Goal: Task Accomplishment & Management: Complete application form

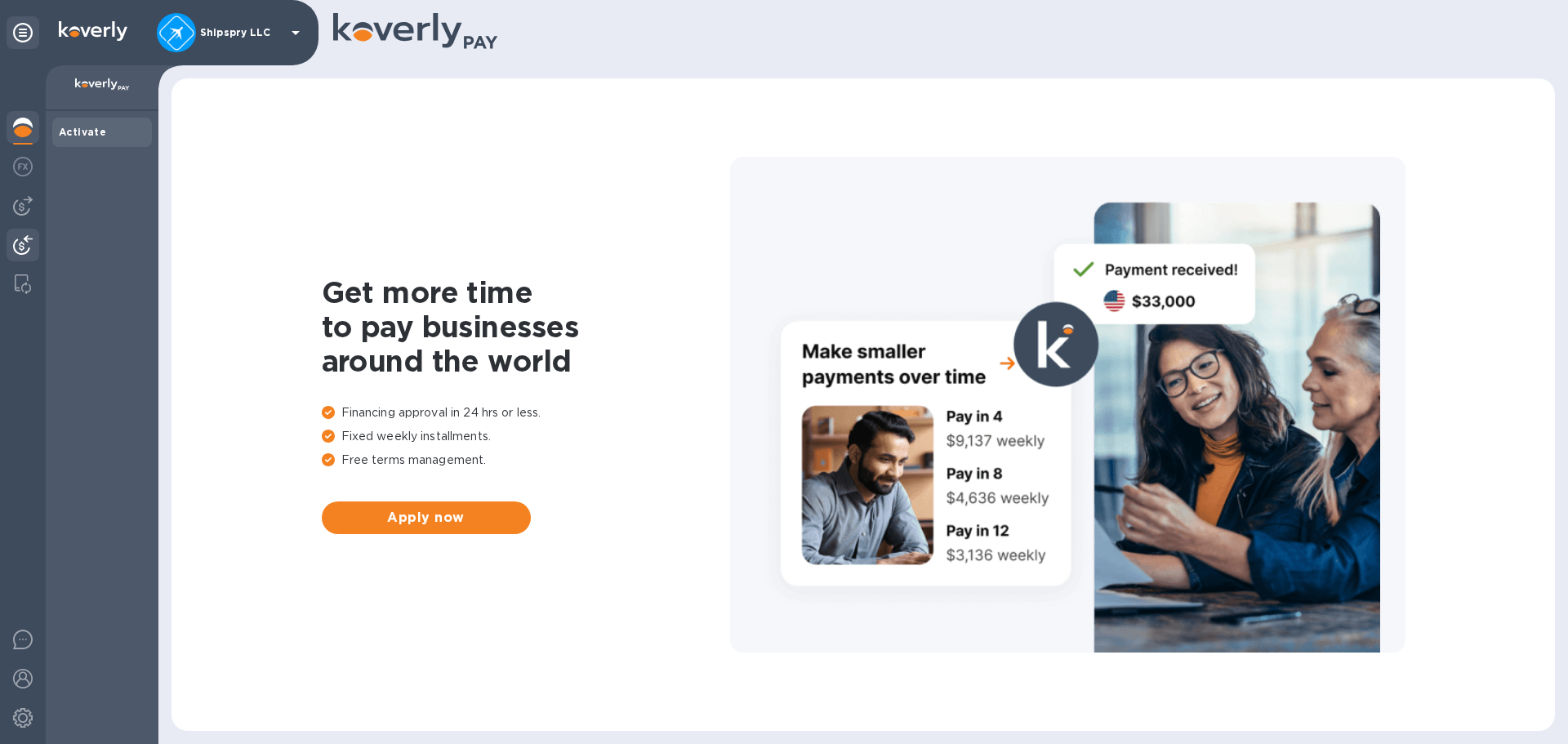
click at [17, 247] on img at bounding box center [23, 245] width 19 height 19
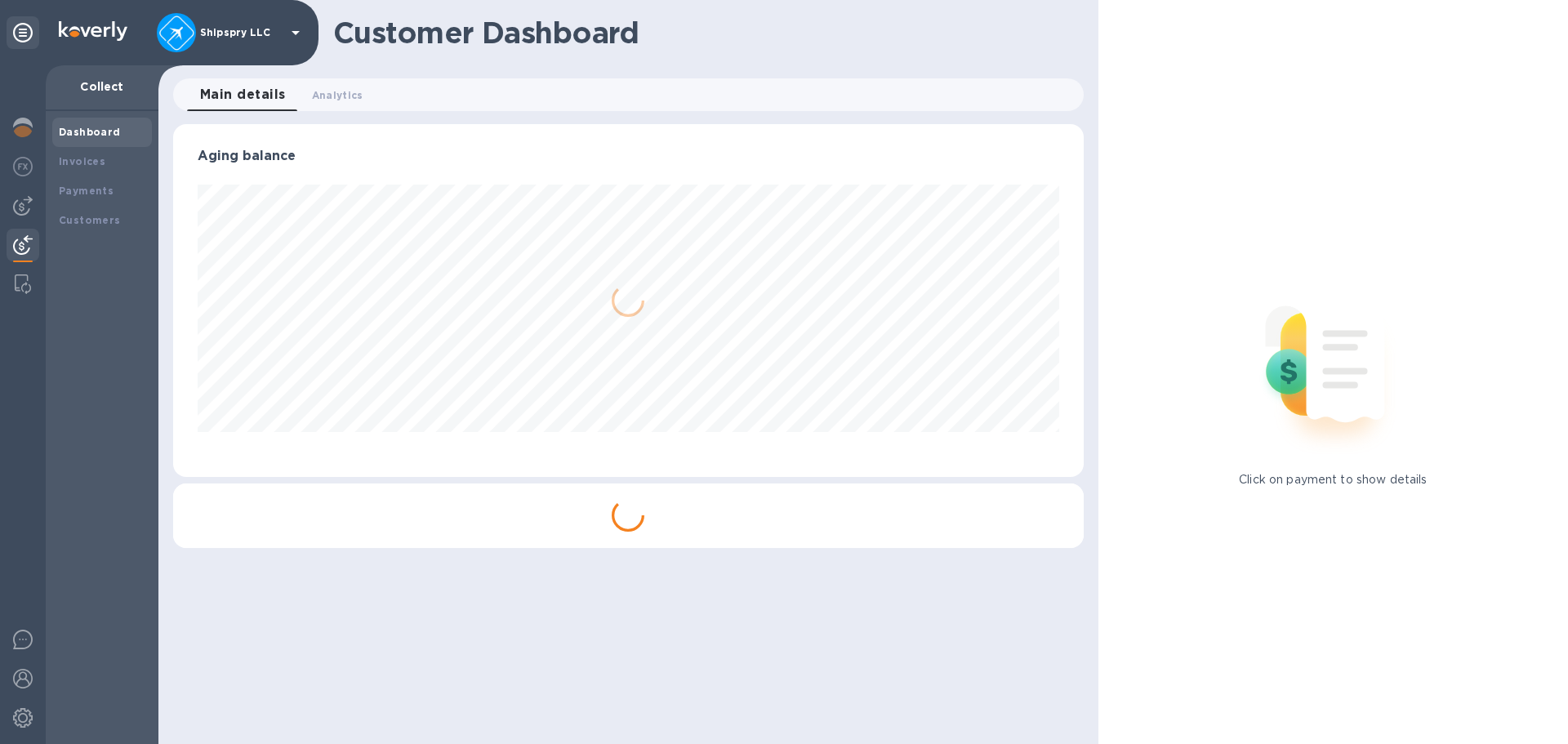
scroll to position [352, 909]
click at [85, 189] on b "Payments" at bounding box center [85, 190] width 55 height 12
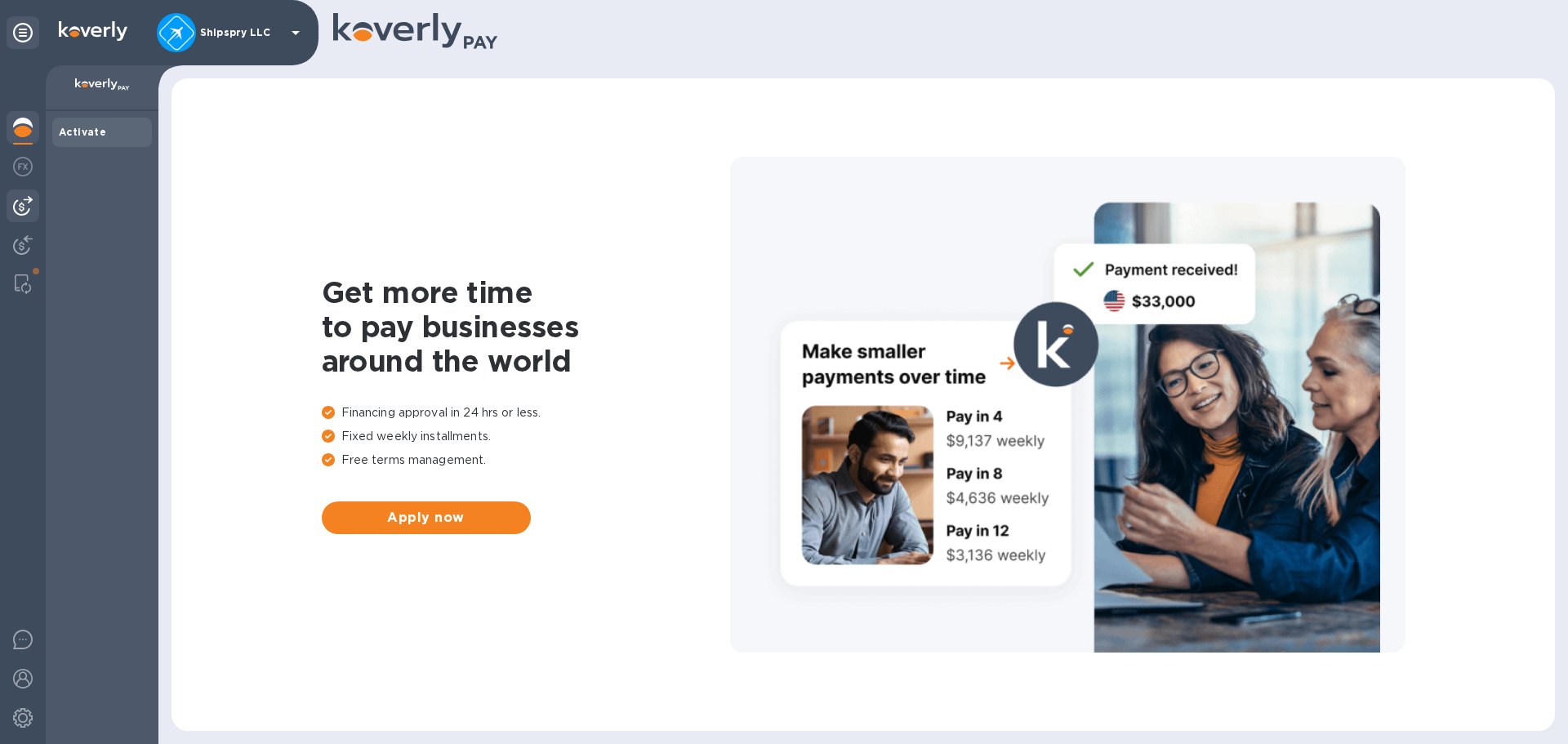
click at [27, 215] on div at bounding box center [23, 205] width 33 height 33
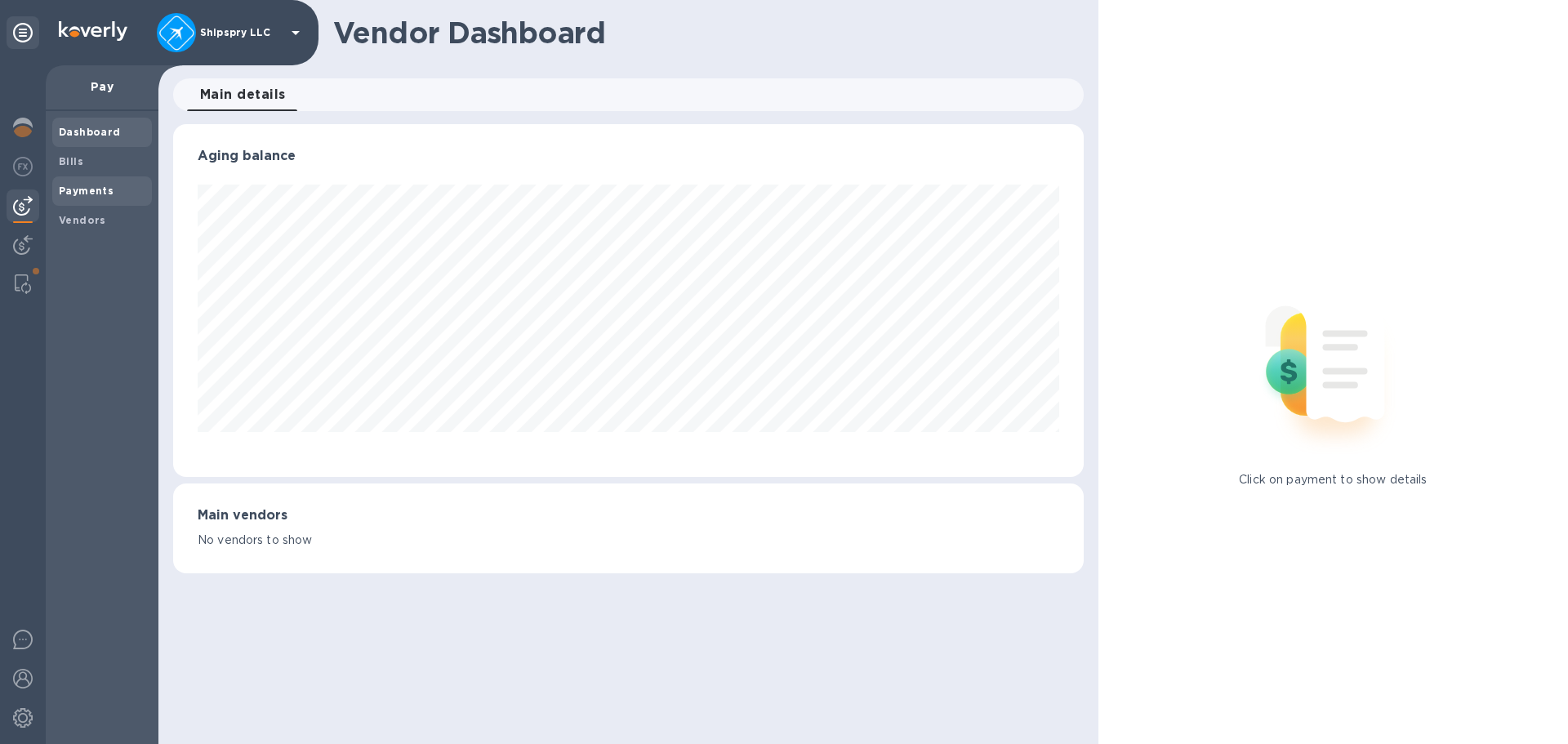
scroll to position [352, 909]
click at [84, 221] on b "Vendors" at bounding box center [82, 220] width 47 height 12
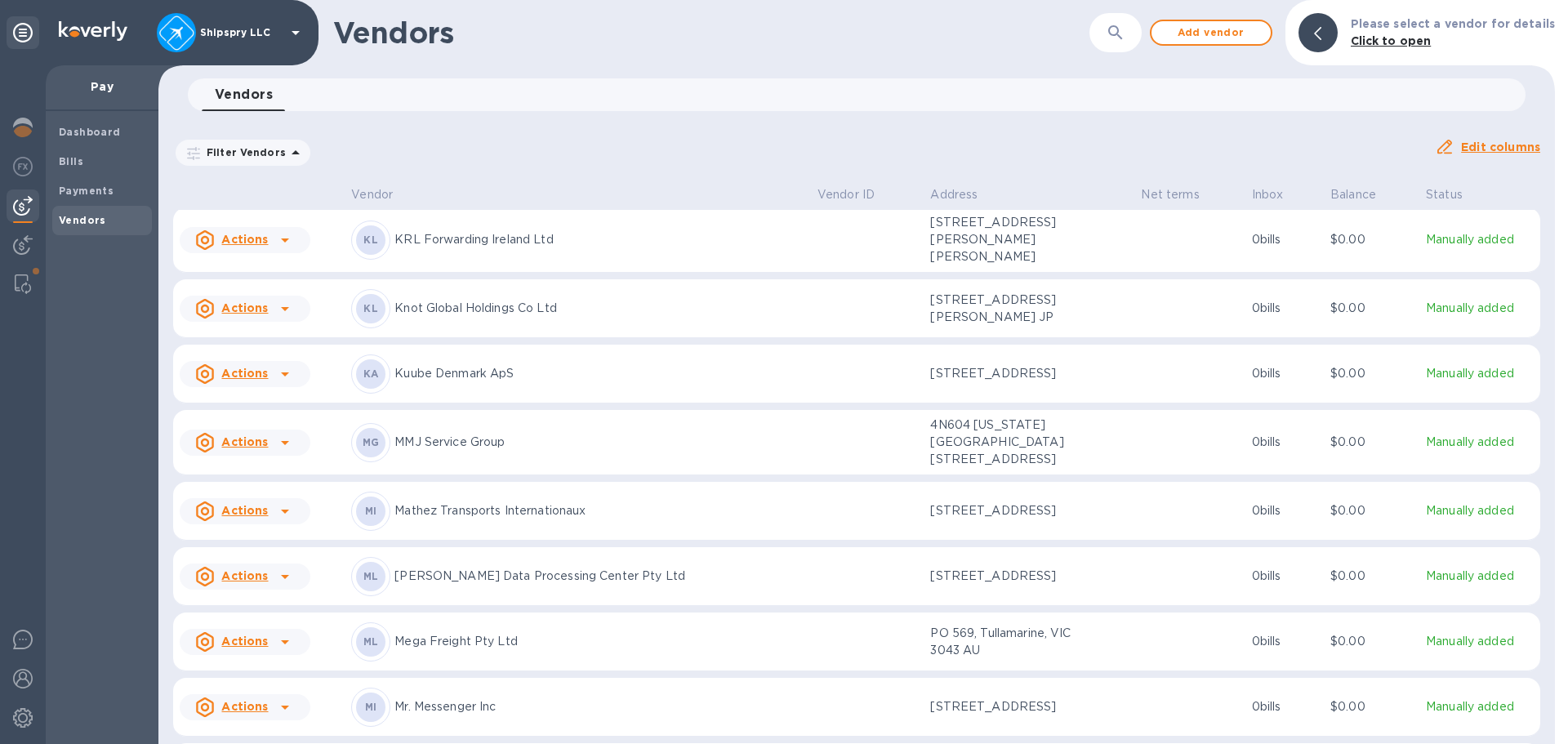
scroll to position [3877, 0]
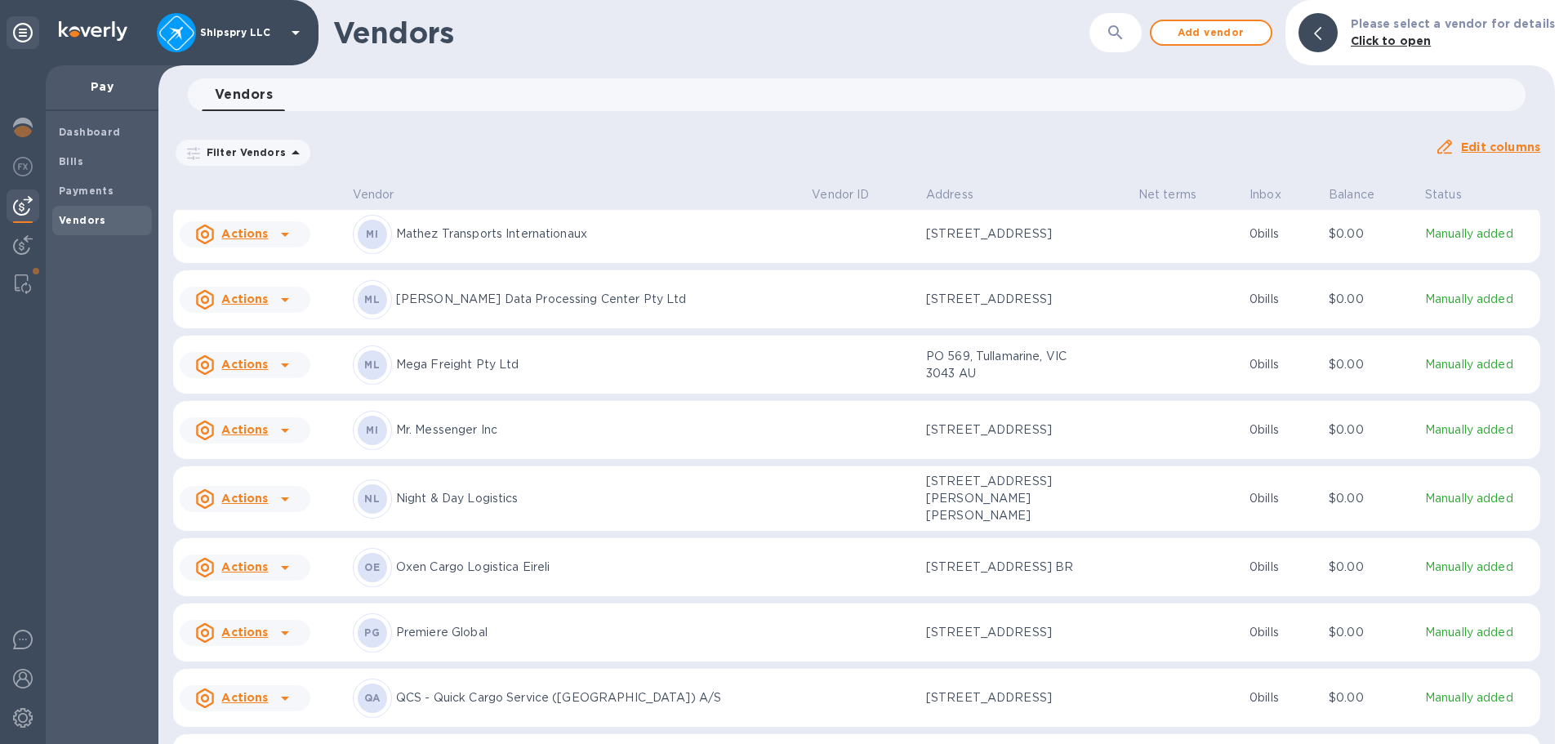
click at [263, 305] on u "Actions" at bounding box center [244, 299] width 46 height 13
click at [270, 434] on b "Add new bill" at bounding box center [263, 434] width 76 height 13
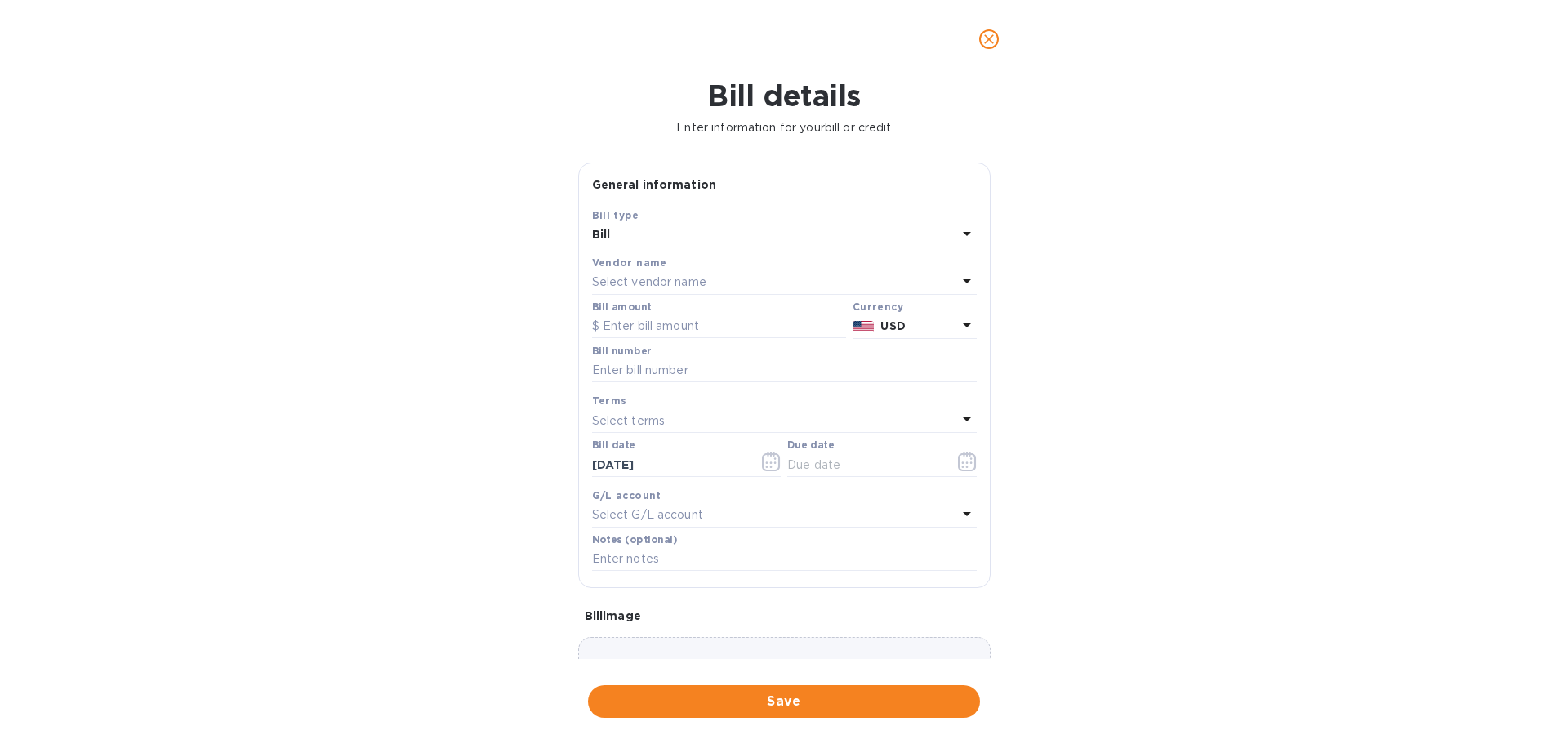
type input "08/29/2025"
click at [671, 330] on input "text" at bounding box center [718, 326] width 253 height 25
type input "16,400"
type input "2025.08.24"
click at [774, 455] on icon "button" at bounding box center [770, 461] width 18 height 19
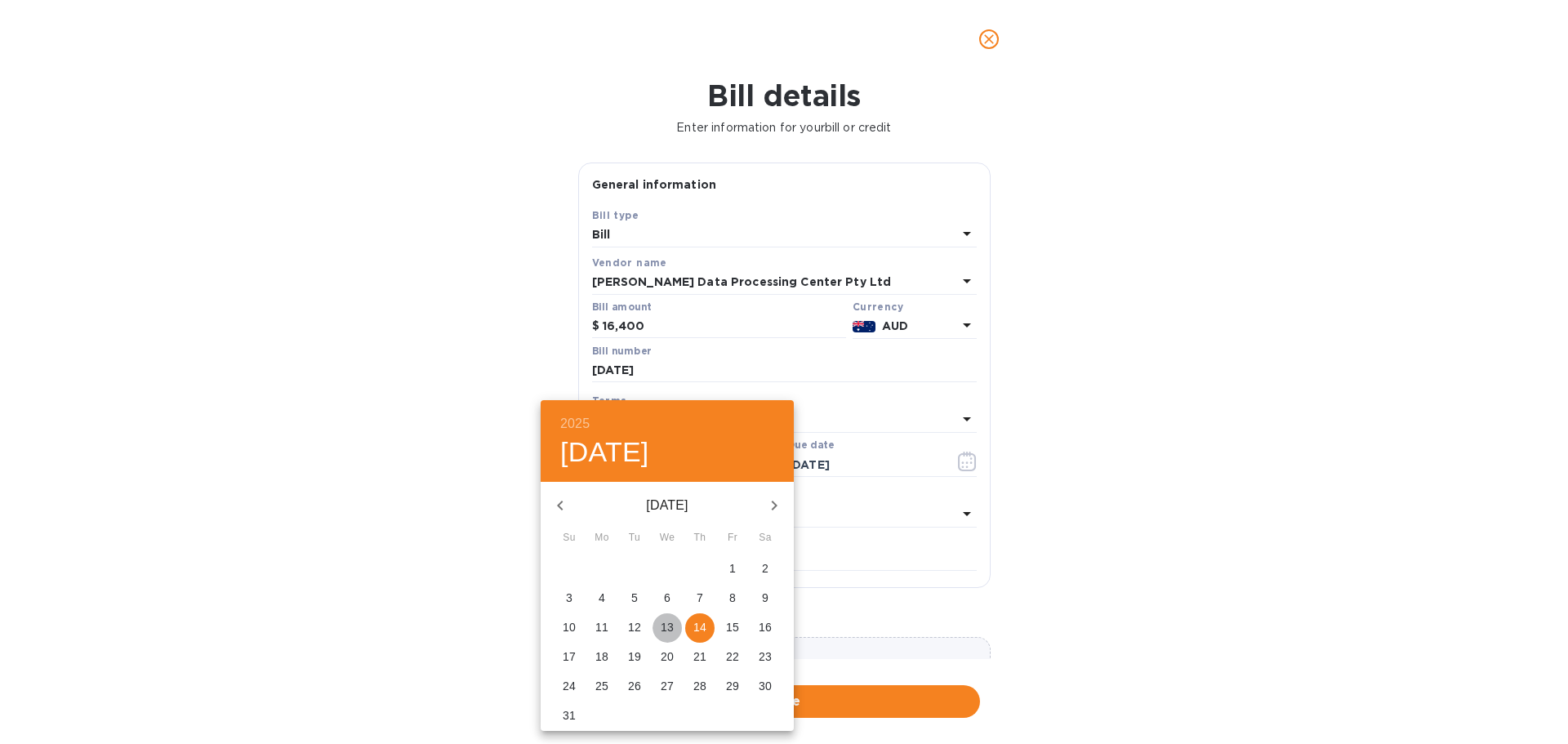
click at [663, 627] on p "13" at bounding box center [667, 627] width 13 height 16
type input "08/13/2025"
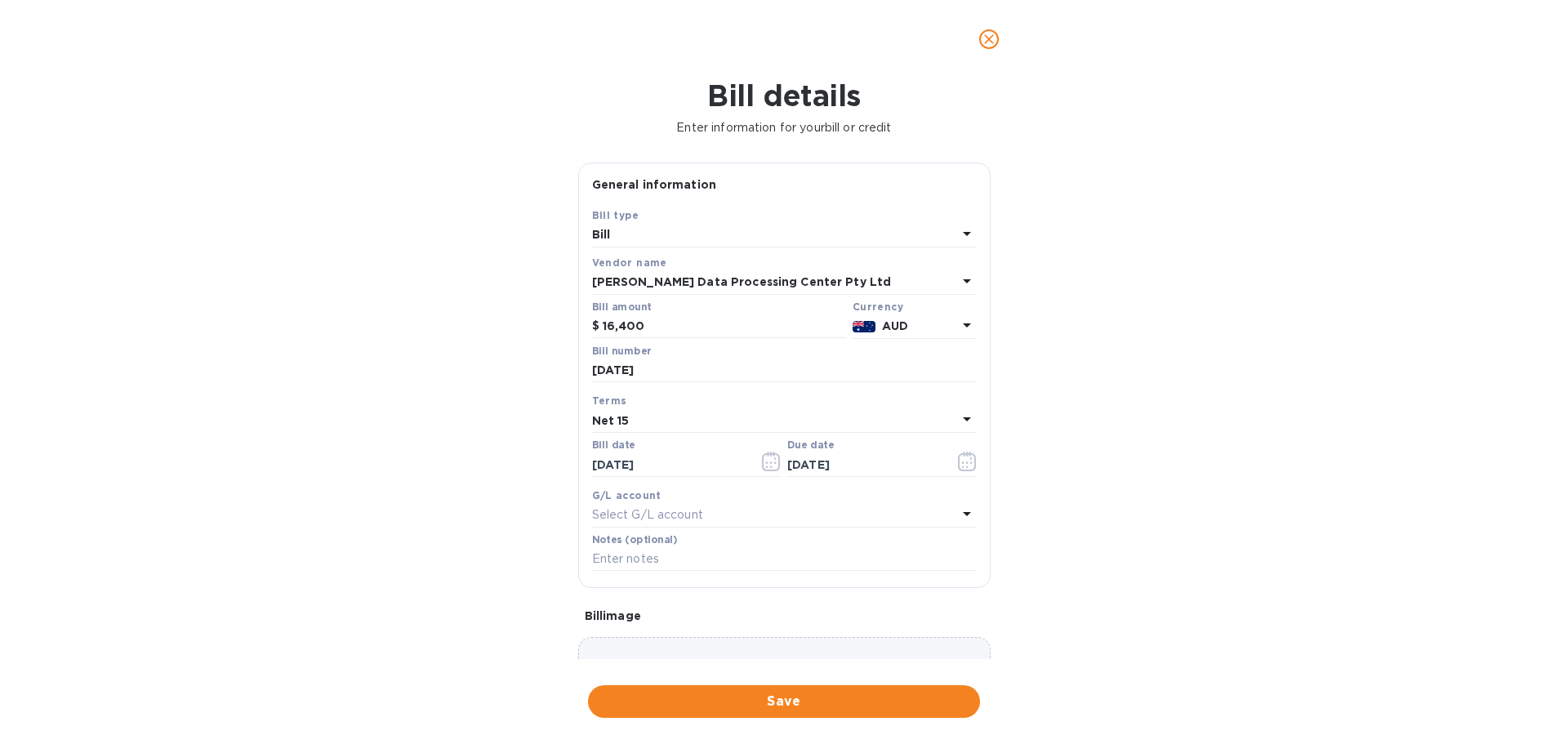
click at [644, 422] on div "Net 15" at bounding box center [774, 420] width 365 height 23
click at [656, 559] on p "Net 15" at bounding box center [778, 563] width 346 height 17
type input "08/28/2025"
click at [658, 520] on p "Select G/L account" at bounding box center [647, 515] width 111 height 17
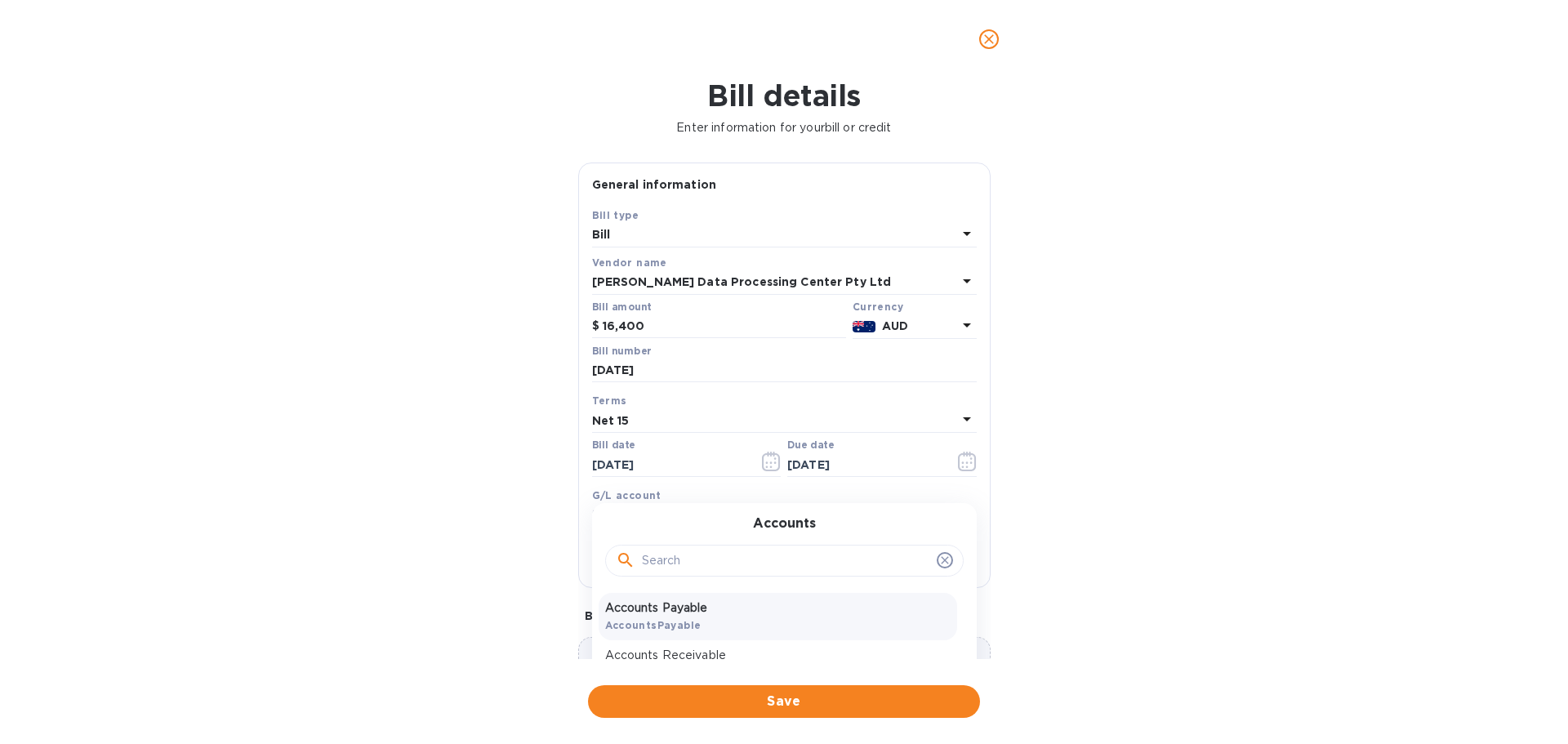
click at [669, 612] on p "Accounts Payable" at bounding box center [778, 608] width 346 height 17
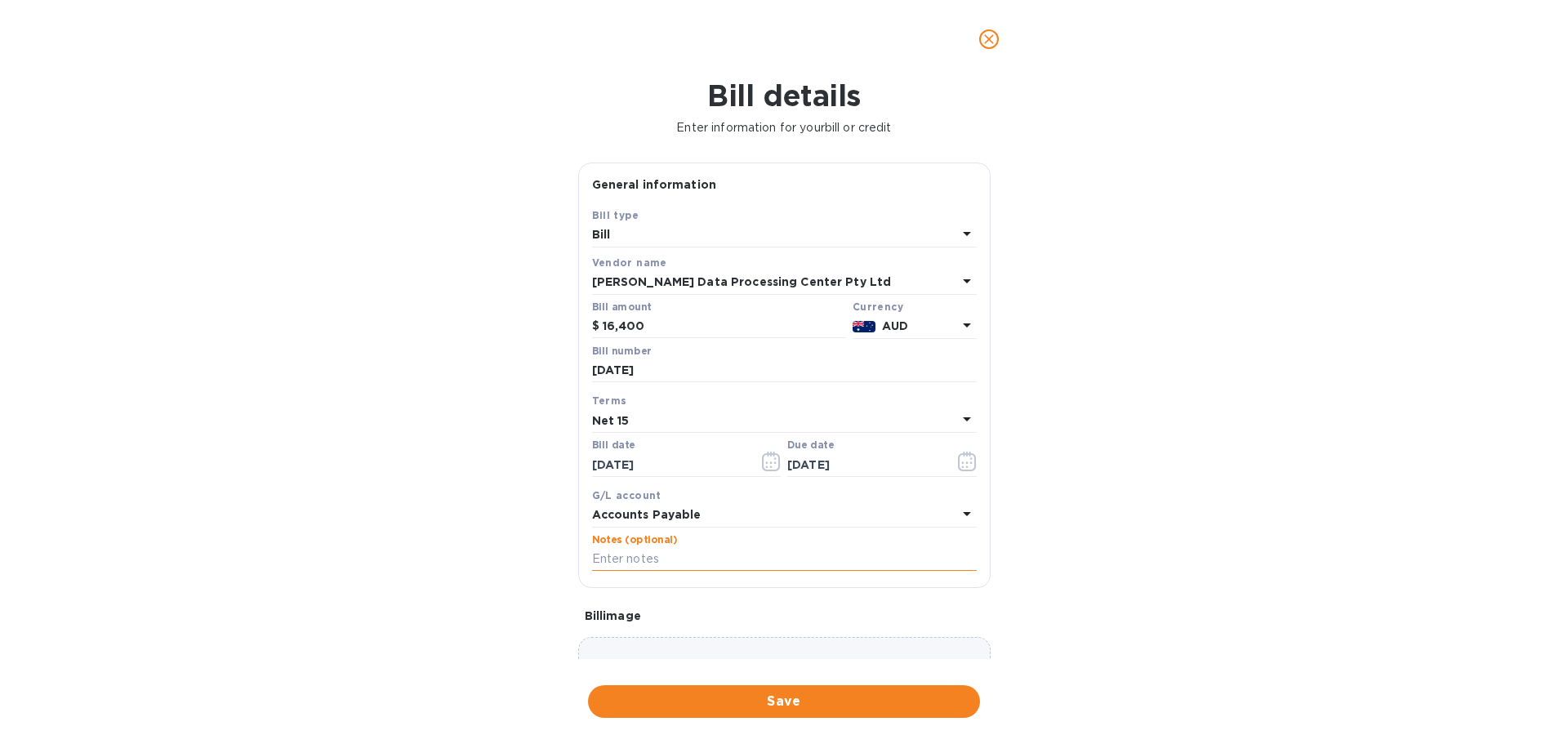
drag, startPoint x: 655, startPoint y: 562, endPoint x: 612, endPoint y: 554, distance: 43.7
click at [655, 561] on input "text" at bounding box center [784, 560] width 385 height 25
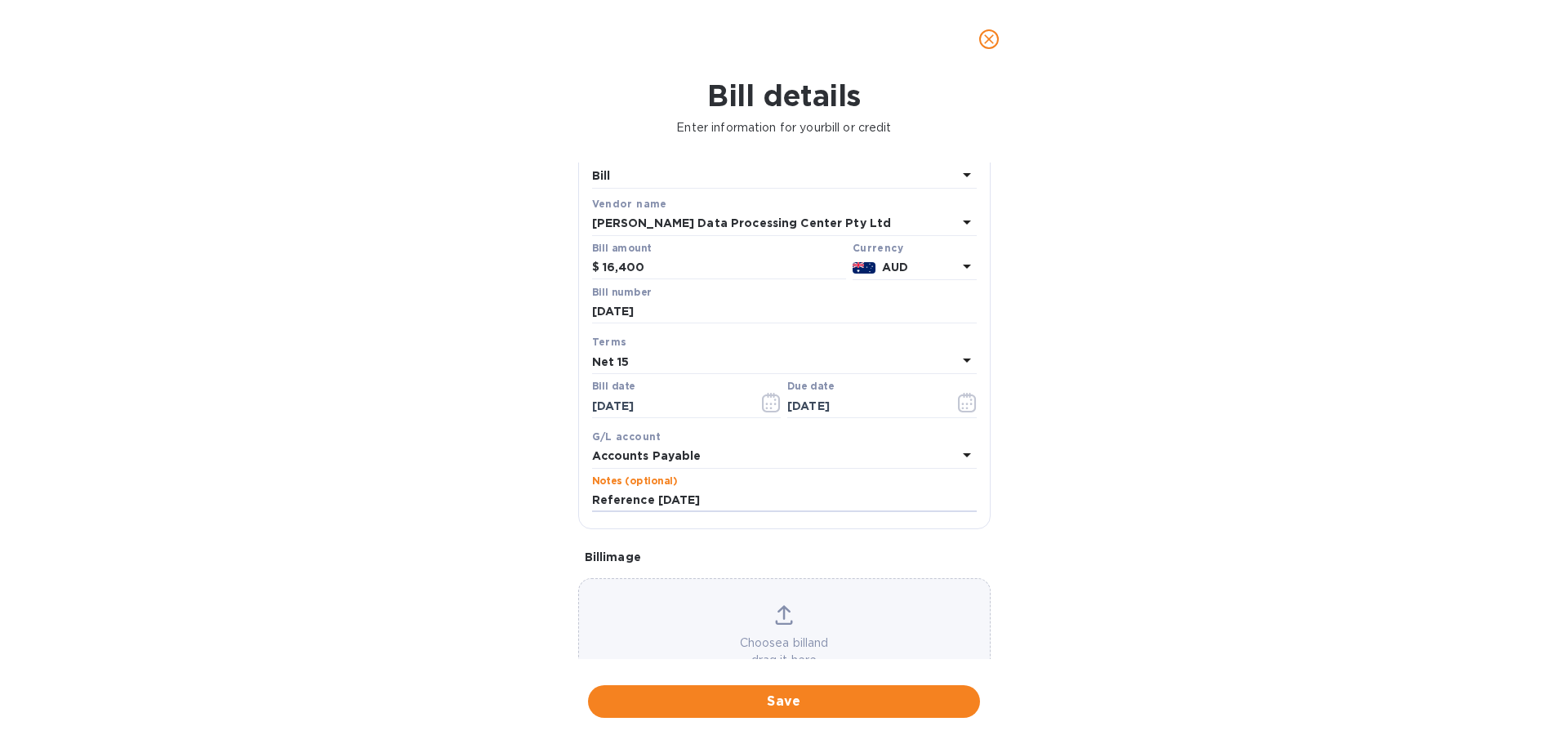
scroll to position [115, 0]
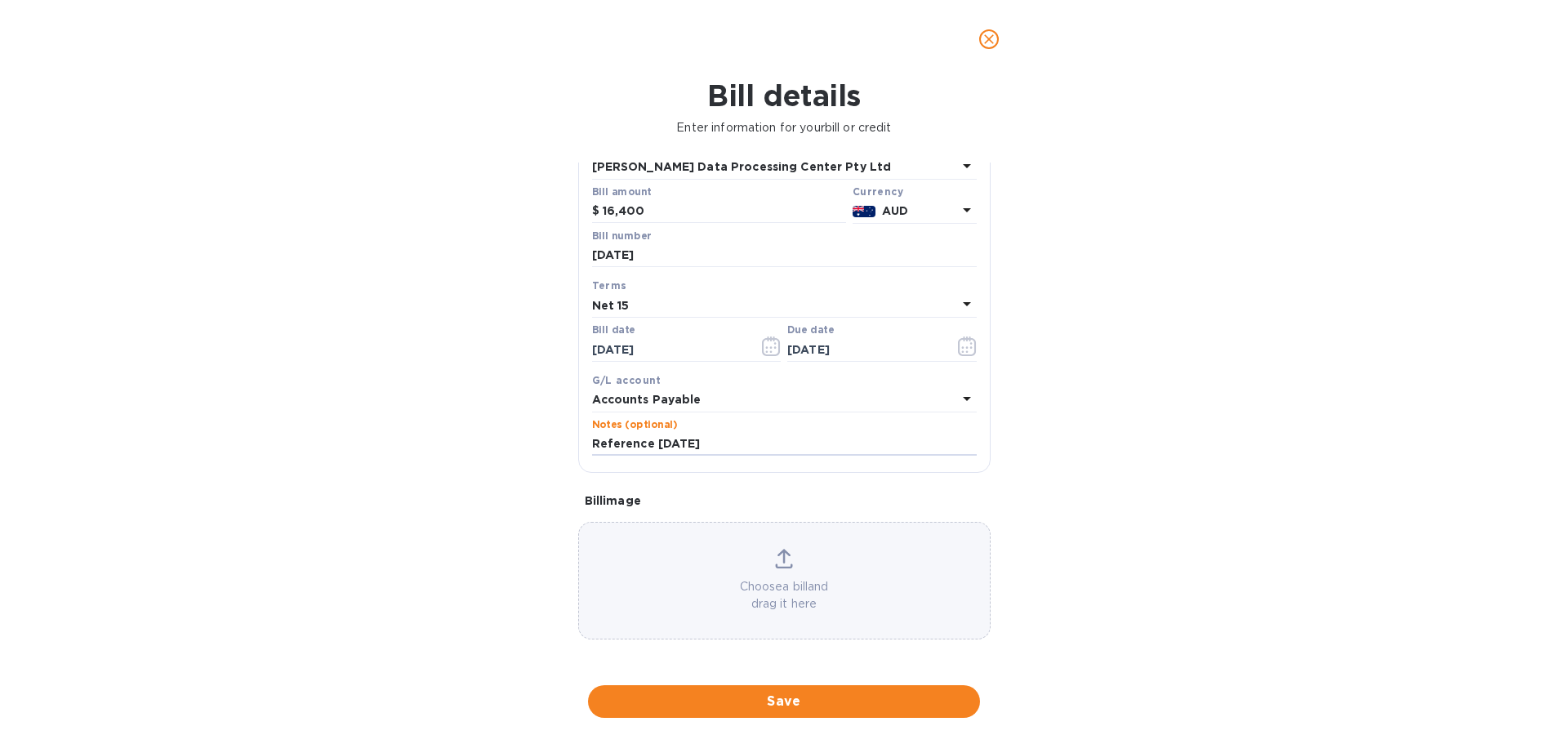
type input "Reference 2025.08.24"
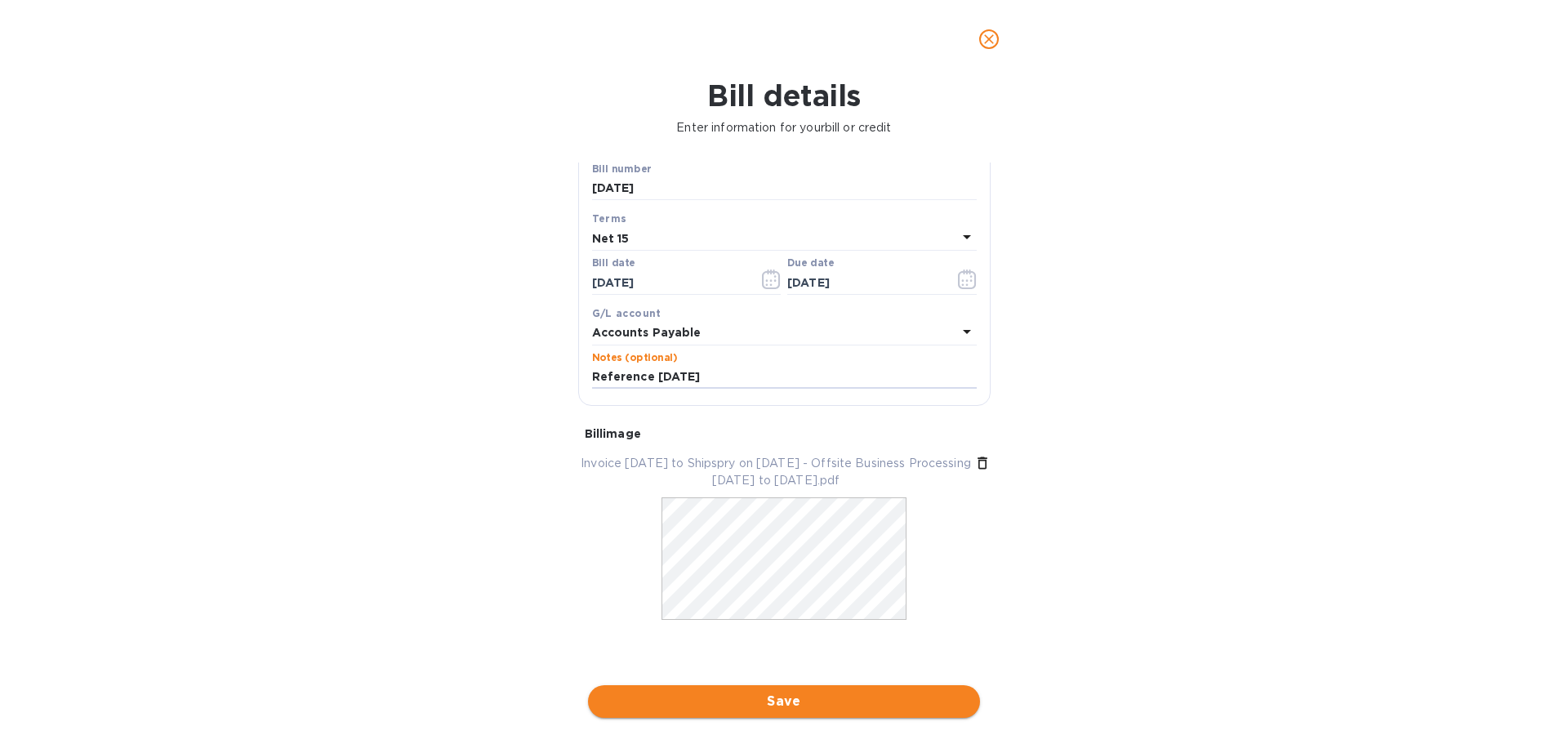
click at [781, 708] on span "Save" at bounding box center [784, 701] width 366 height 19
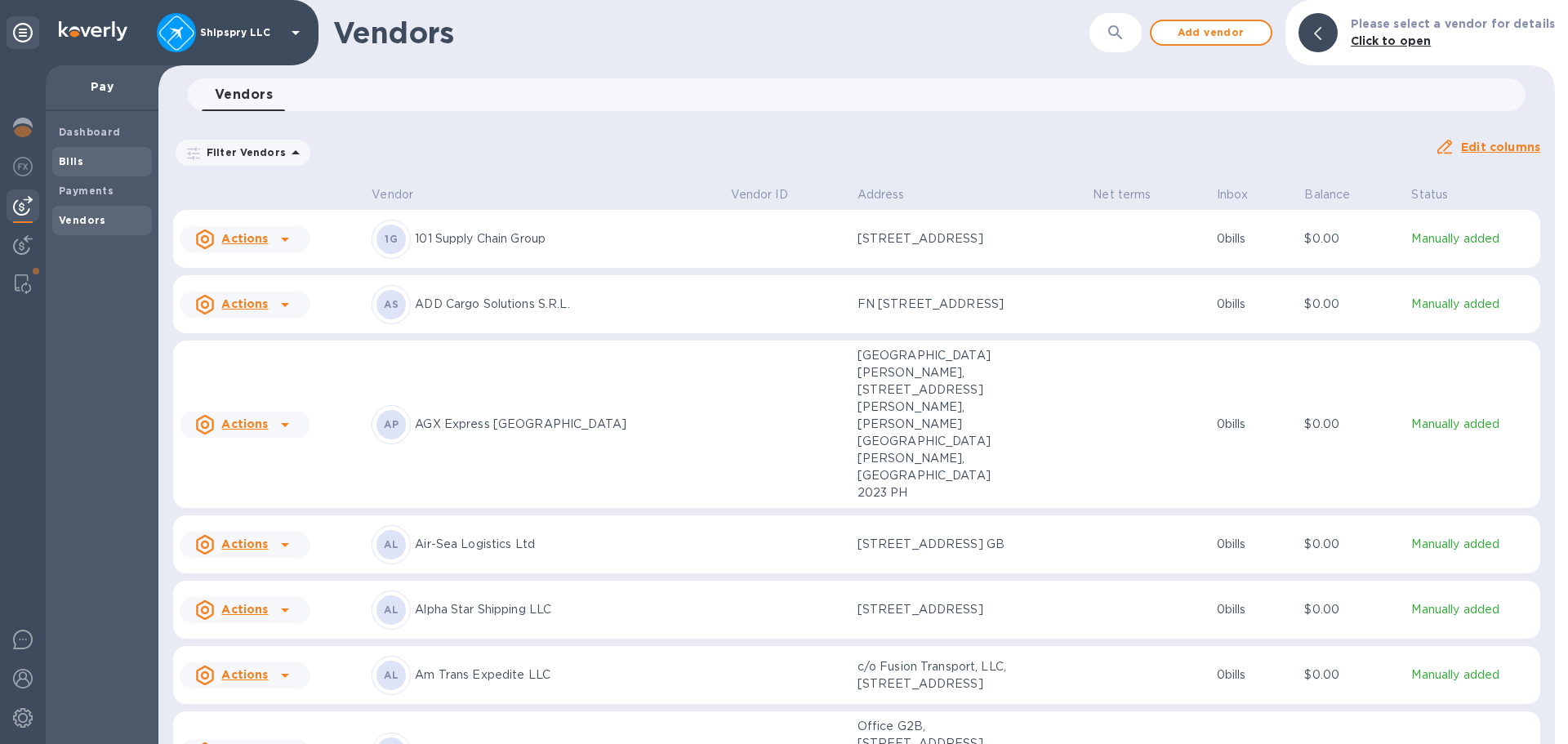
click at [79, 158] on b "Bills" at bounding box center [71, 161] width 25 height 12
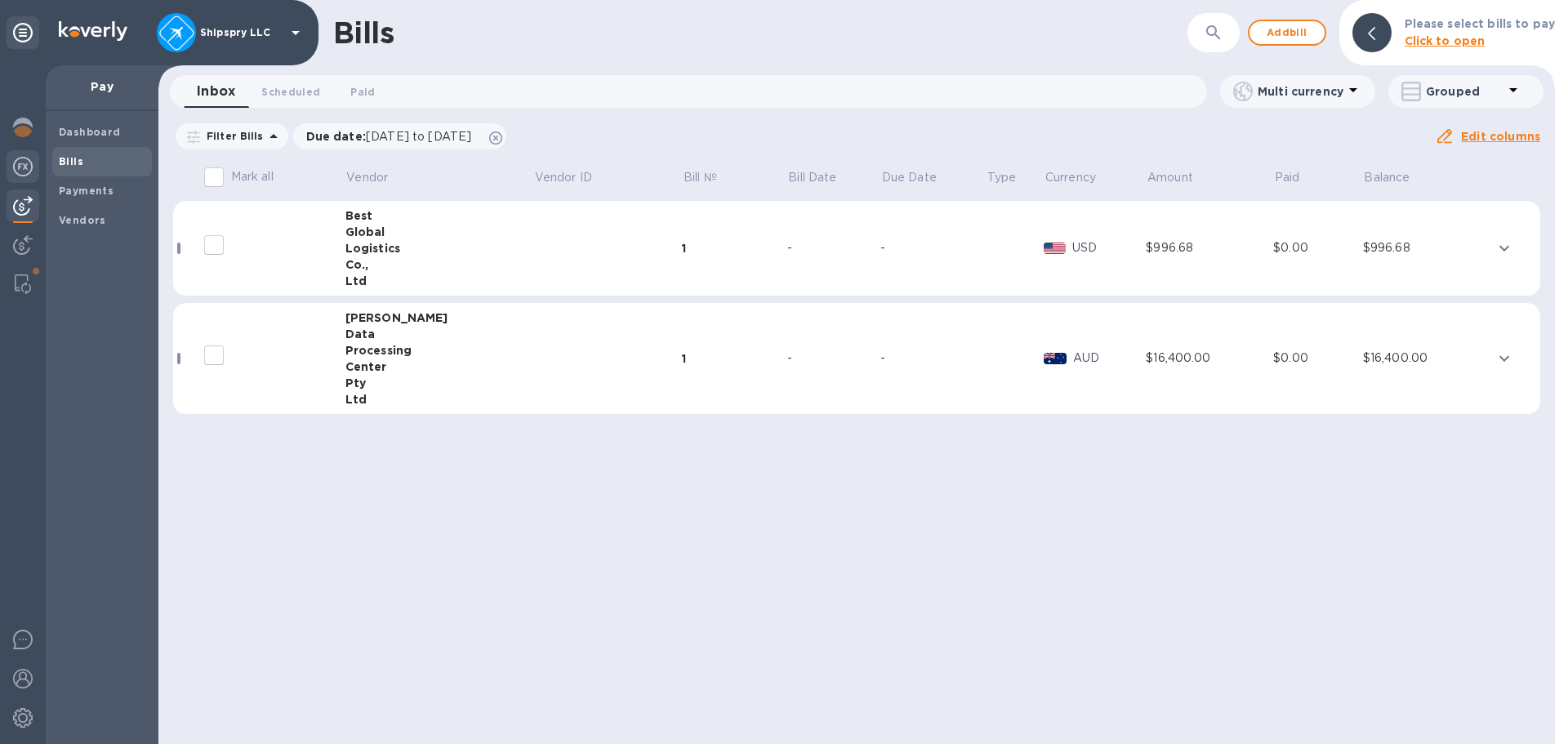
click at [18, 164] on img at bounding box center [23, 166] width 19 height 19
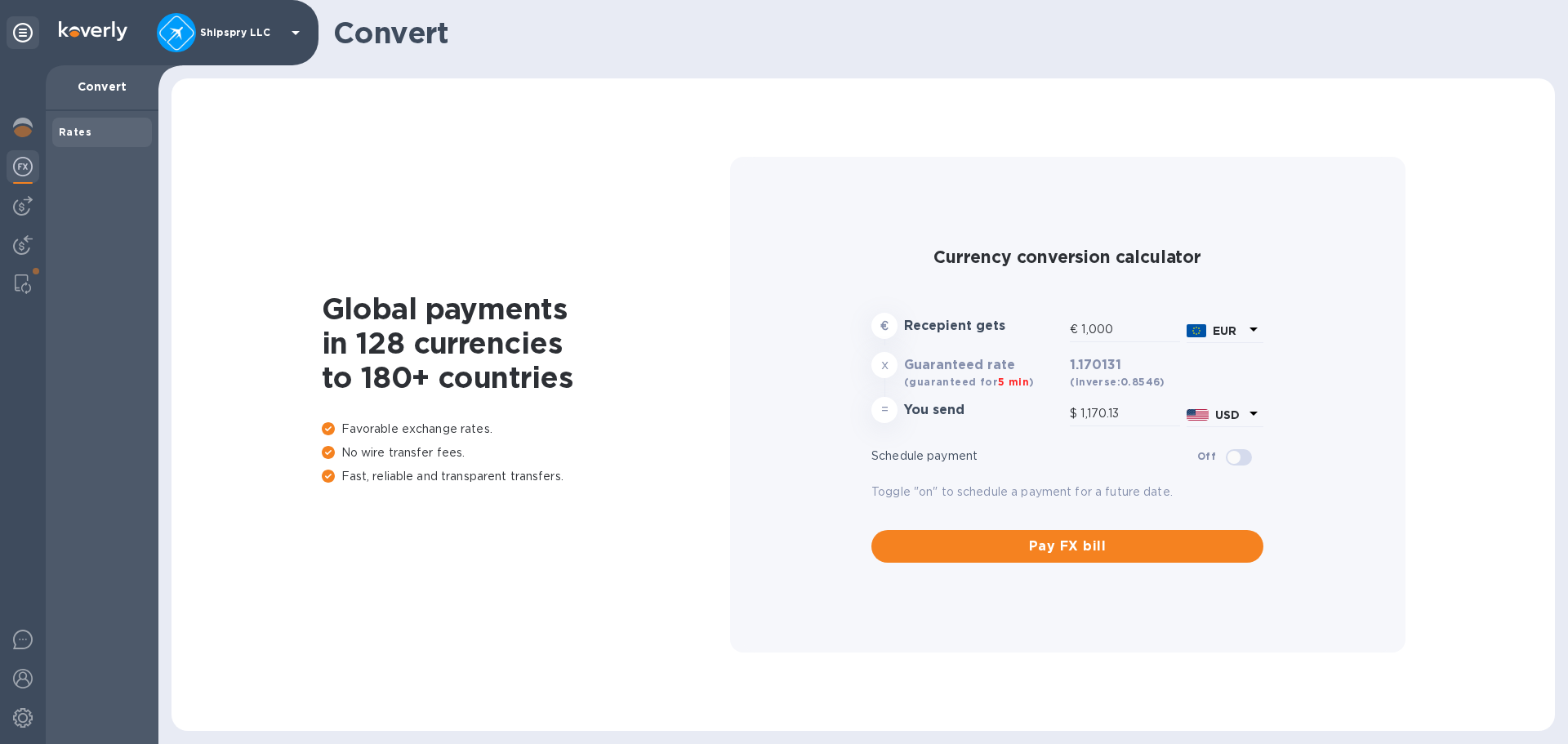
click at [1264, 337] on div "EUR" at bounding box center [1224, 330] width 84 height 30
click at [1245, 320] on icon at bounding box center [1253, 328] width 19 height 19
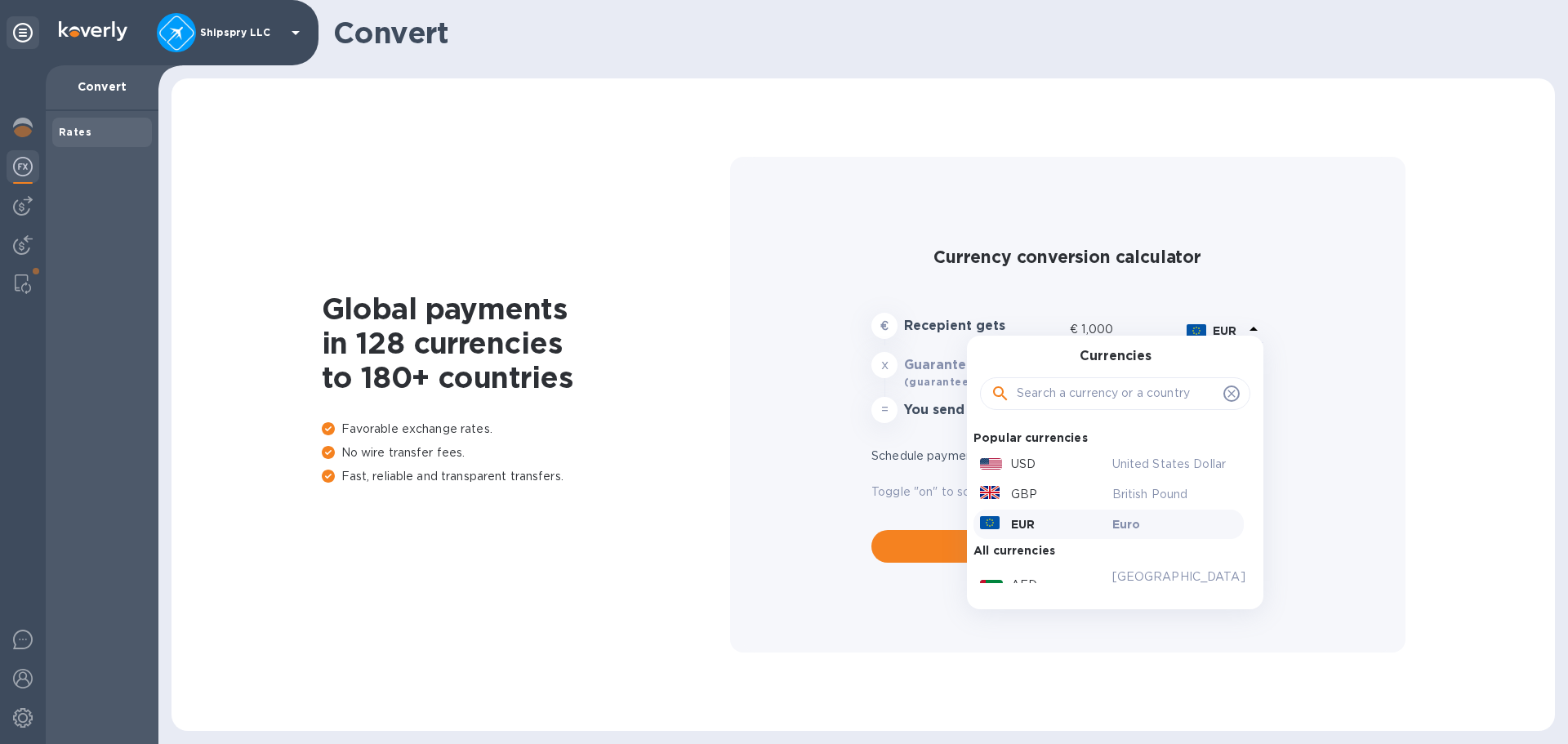
click at [1078, 385] on input "text" at bounding box center [1117, 394] width 200 height 25
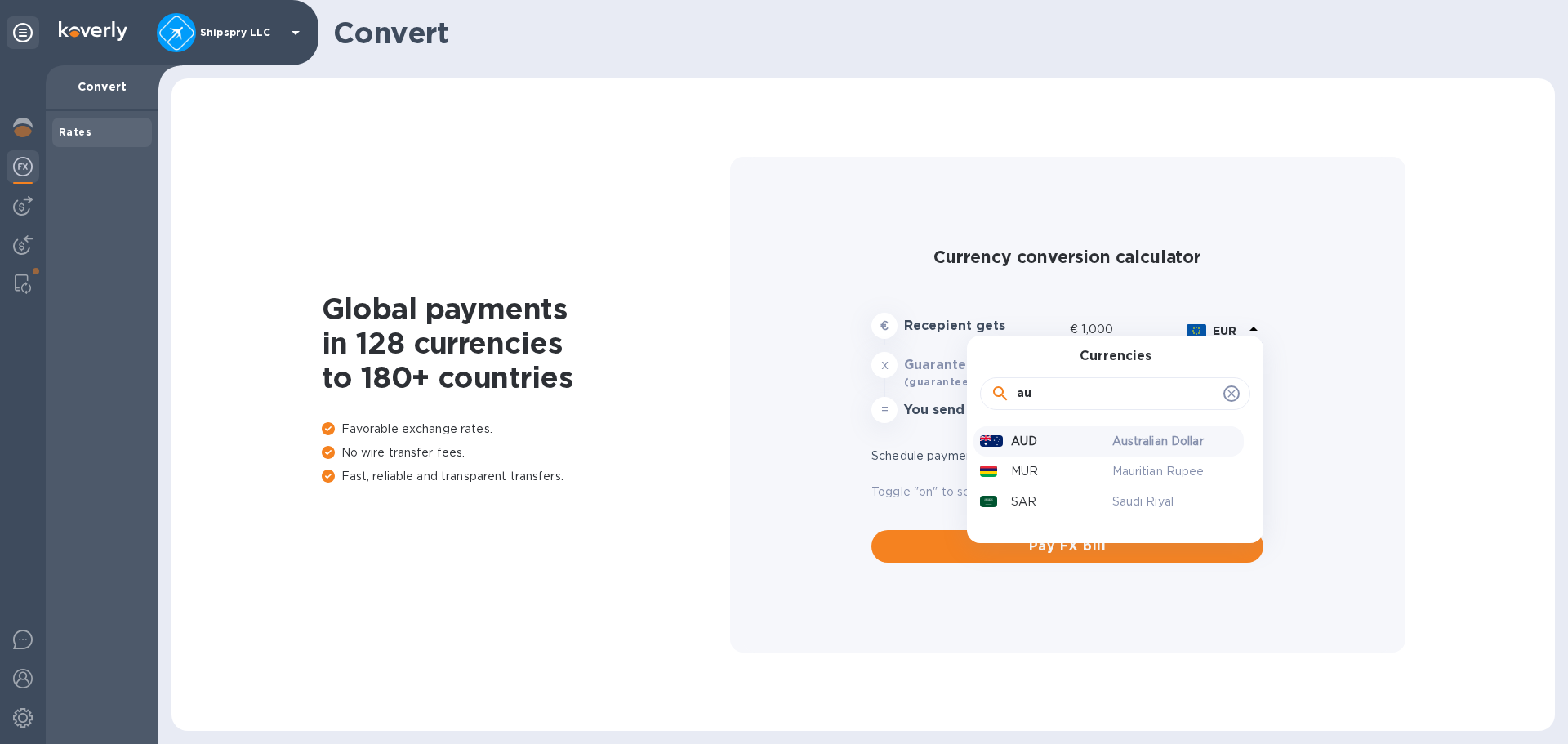
type input "au"
click at [1025, 437] on p "AUD" at bounding box center [1024, 442] width 26 height 17
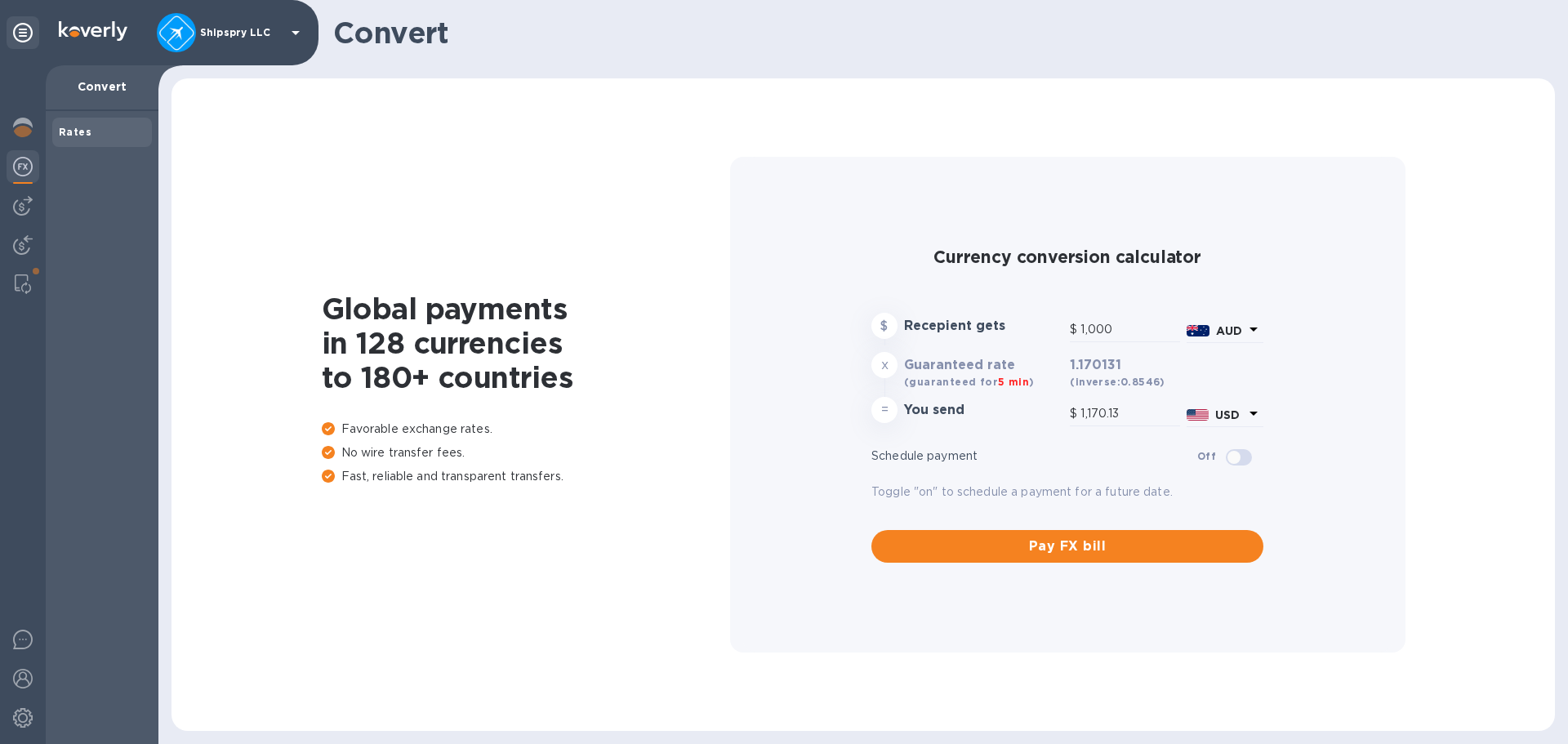
type input "652.5"
drag, startPoint x: 1126, startPoint y: 329, endPoint x: 1000, endPoint y: 345, distance: 127.0
click at [1004, 339] on div "$ Recepient gets $ 1,000 AUD" at bounding box center [1067, 328] width 398 height 38
type input "1"
type input "0.65"
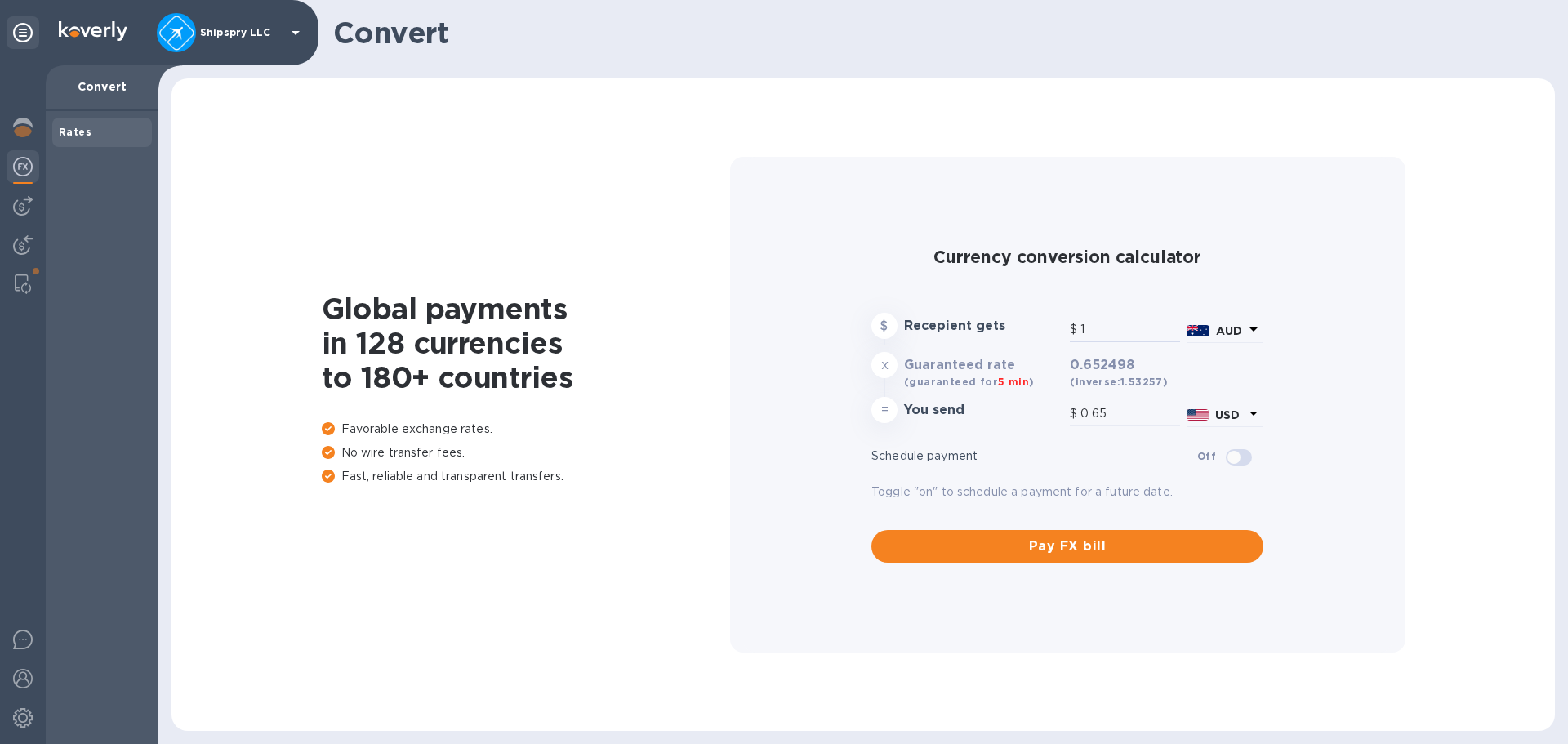
type input "16"
type input "10.44"
type input "164"
type input "107.01"
type input "1,640"
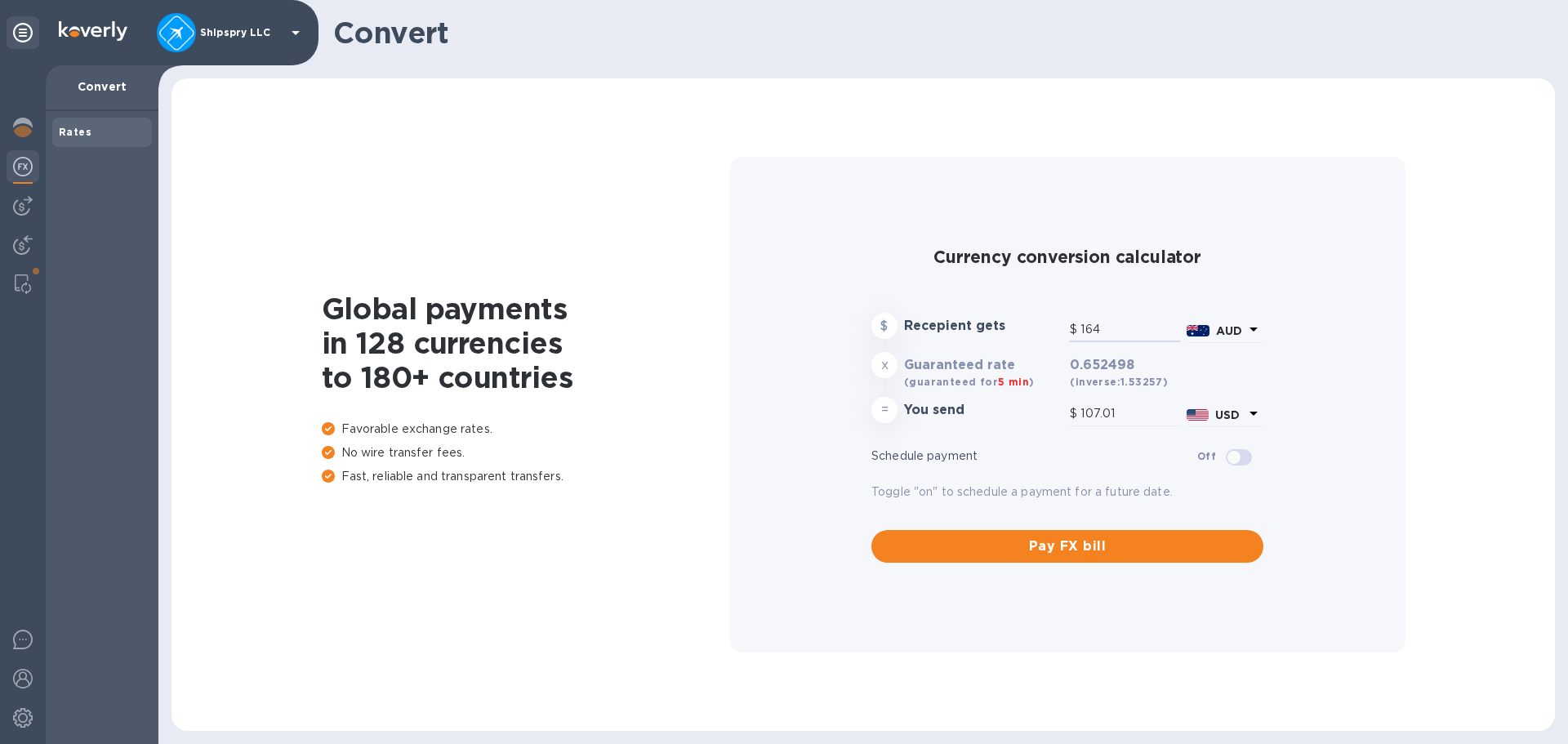
type input "1,070.1"
type input "16,400"
type input "10,700.97"
type input "16,400"
